Goal: Navigation & Orientation: Find specific page/section

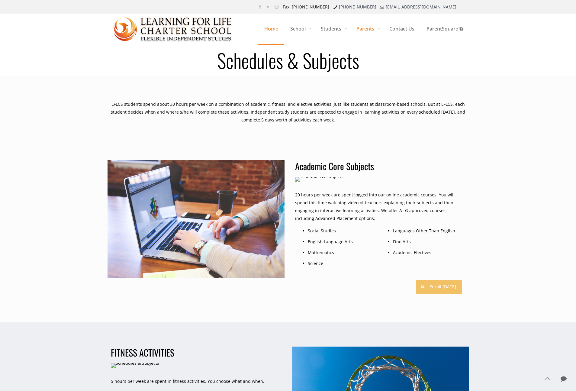
click at [275, 30] on span "Home" at bounding box center [271, 29] width 26 height 18
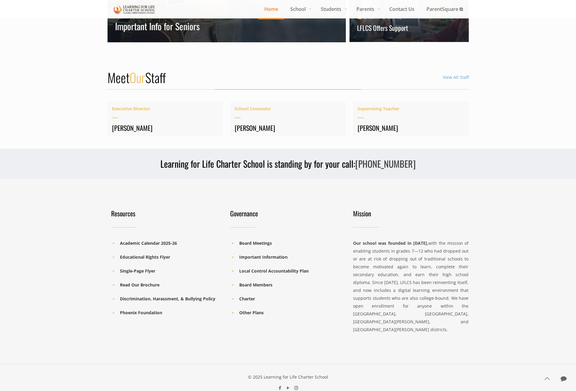
scroll to position [750, 0]
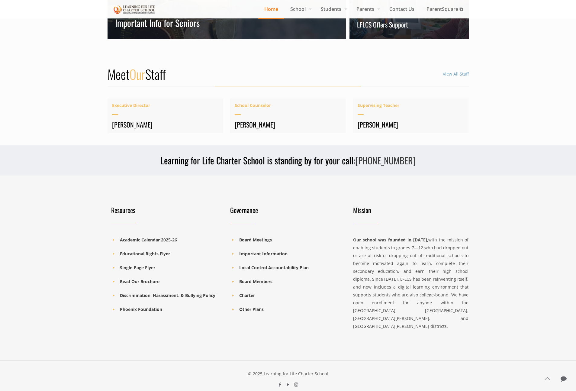
click at [158, 243] on li "Academic Calendar 2025-26" at bounding box center [167, 240] width 112 height 8
click at [159, 241] on b "Academic Calendar 2025-26" at bounding box center [148, 240] width 57 height 6
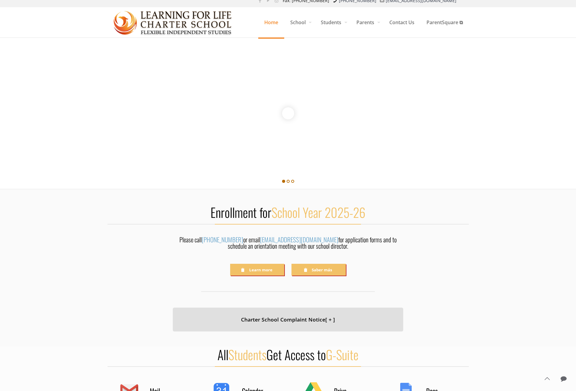
scroll to position [0, 0]
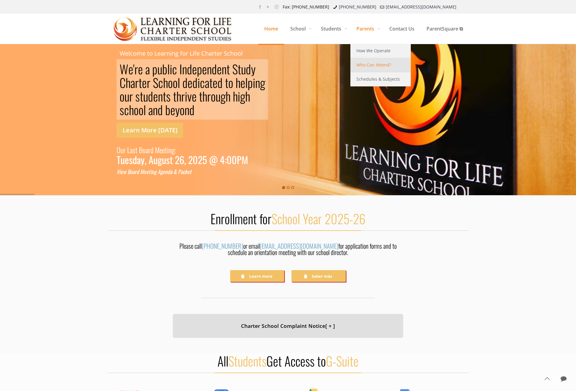
click at [375, 66] on span "Who Can Attend?" at bounding box center [373, 65] width 35 height 8
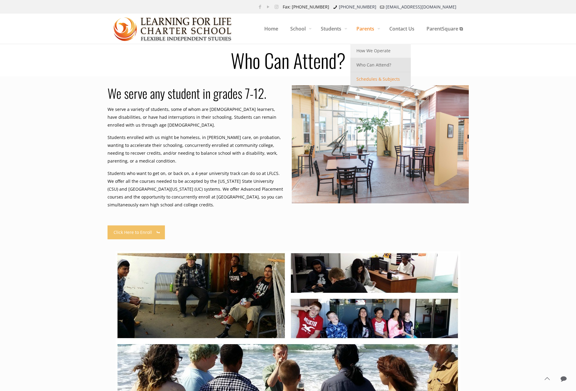
click at [370, 75] on span "Schedules & Subjects" at bounding box center [377, 79] width 43 height 8
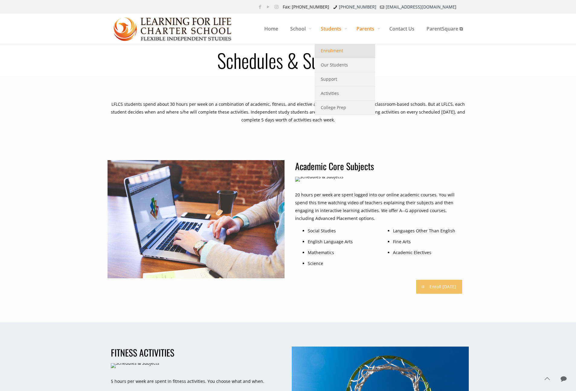
click at [326, 50] on span "Enrollment" at bounding box center [332, 51] width 22 height 8
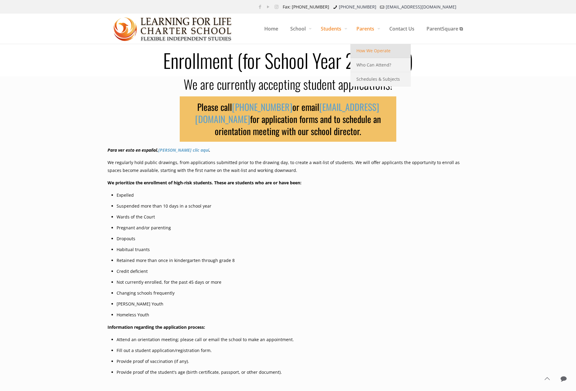
click at [378, 53] on span "How We Operate" at bounding box center [373, 51] width 34 height 8
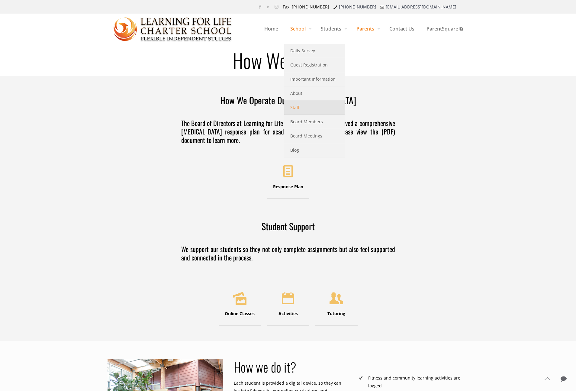
click at [314, 107] on link "Staff" at bounding box center [314, 108] width 60 height 14
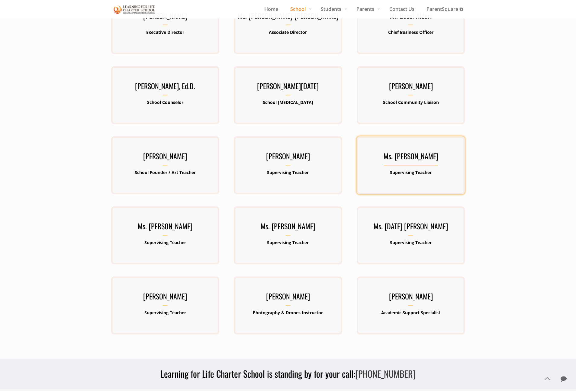
scroll to position [93, 0]
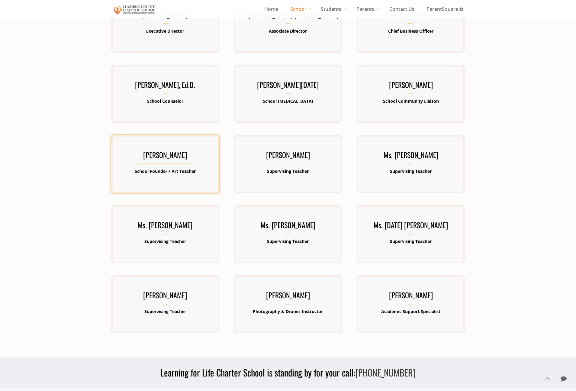
click at [175, 156] on h3 "[PERSON_NAME]" at bounding box center [165, 157] width 108 height 16
click at [173, 168] on b "School Founder / Art Teacher" at bounding box center [165, 171] width 61 height 6
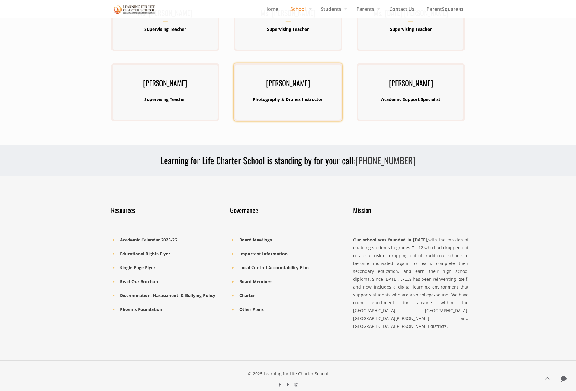
scroll to position [0, 0]
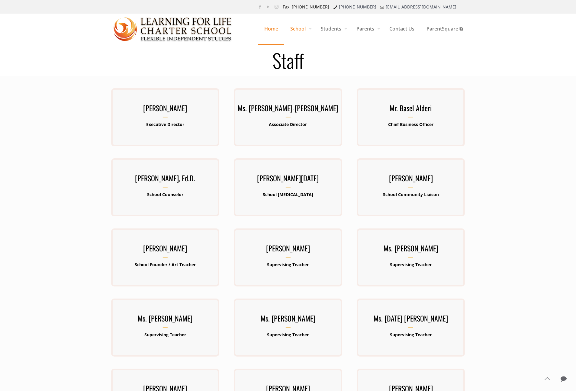
click at [271, 32] on span "Home" at bounding box center [271, 29] width 26 height 18
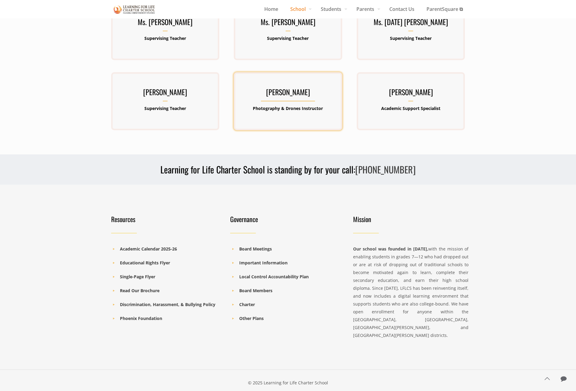
scroll to position [305, 0]
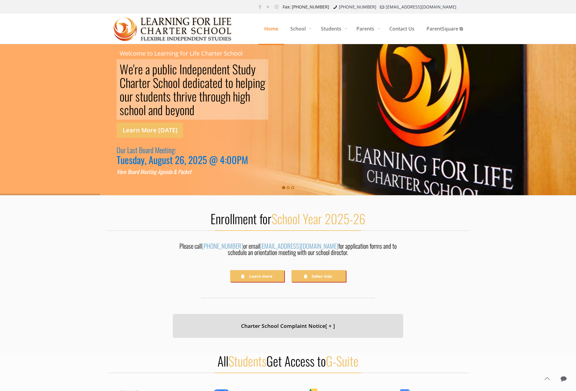
click at [206, 159] on div "5" at bounding box center [204, 160] width 5 height 8
